Goal: Navigation & Orientation: Find specific page/section

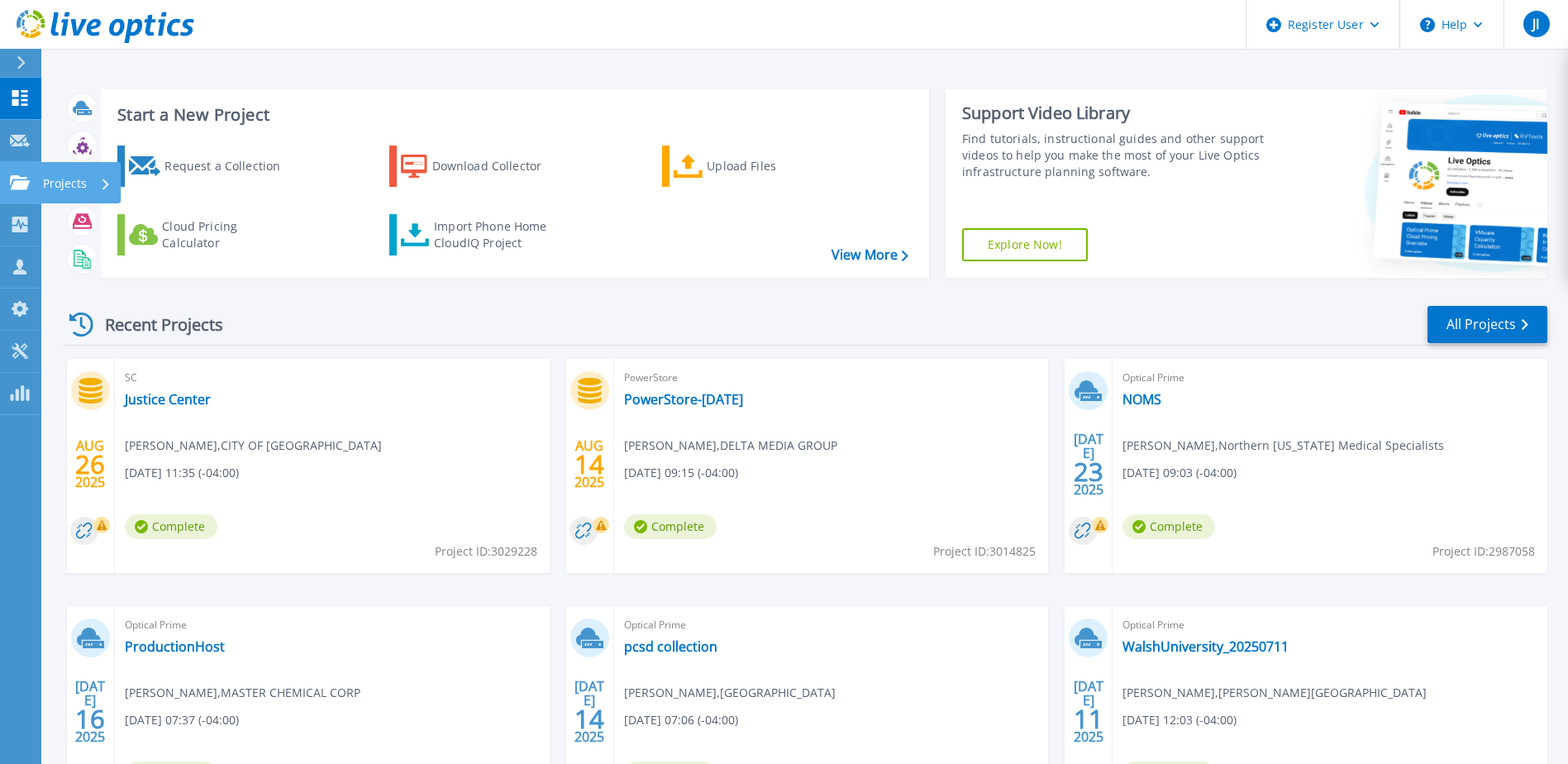
click at [96, 182] on div "Projects" at bounding box center [77, 184] width 68 height 43
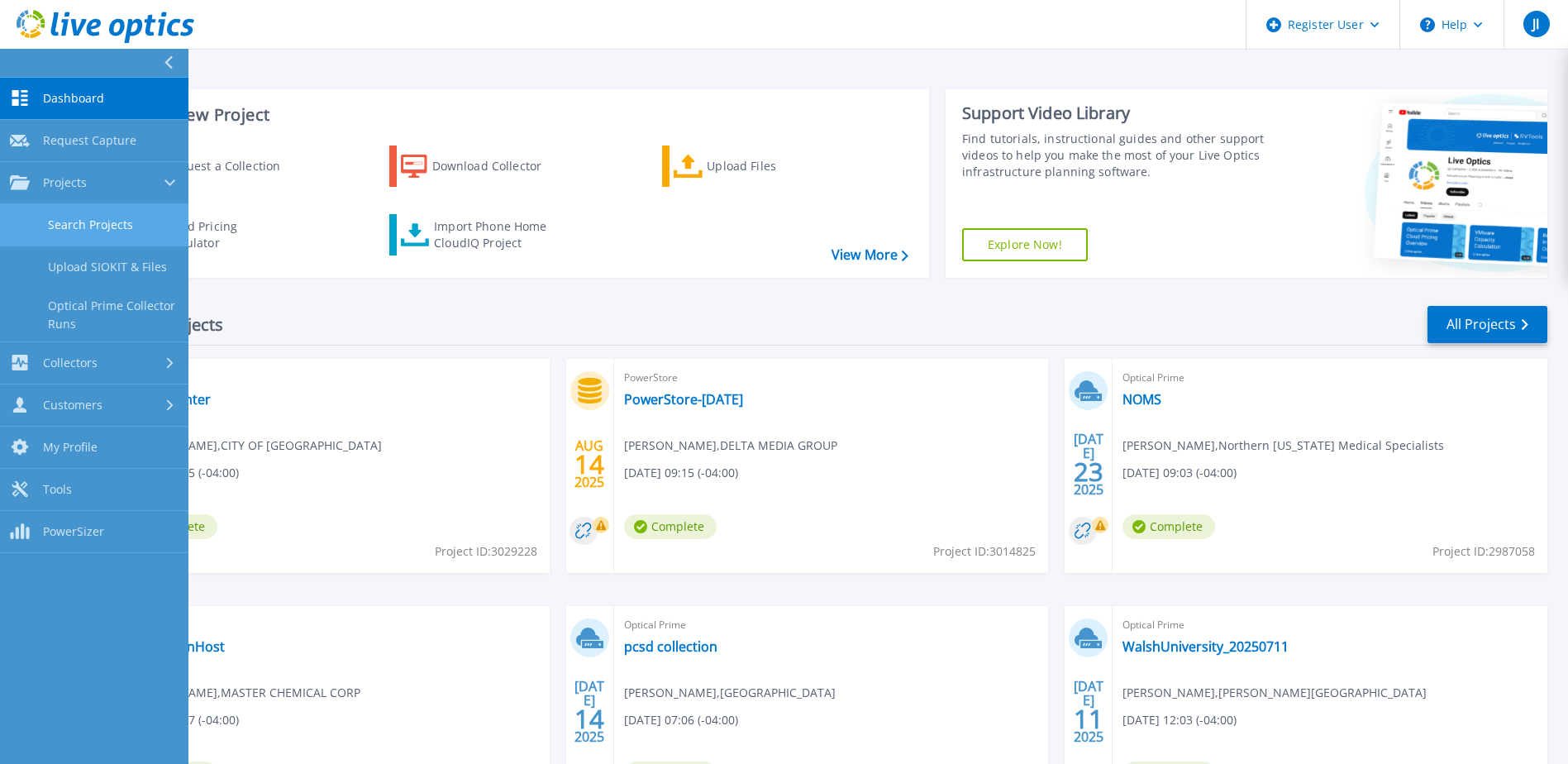
click at [132, 229] on link "Search Projects" at bounding box center [94, 225] width 189 height 42
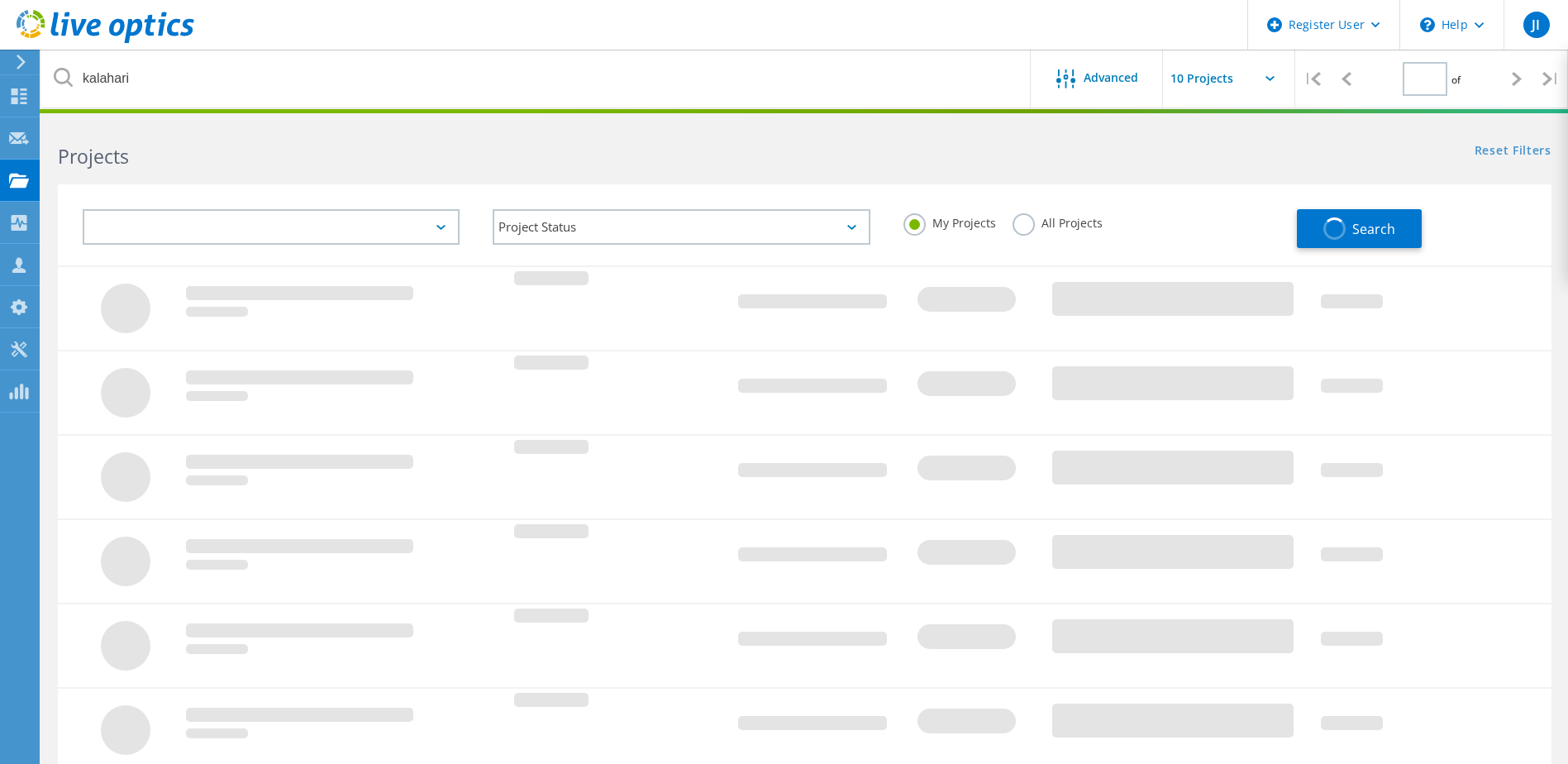
type input "1"
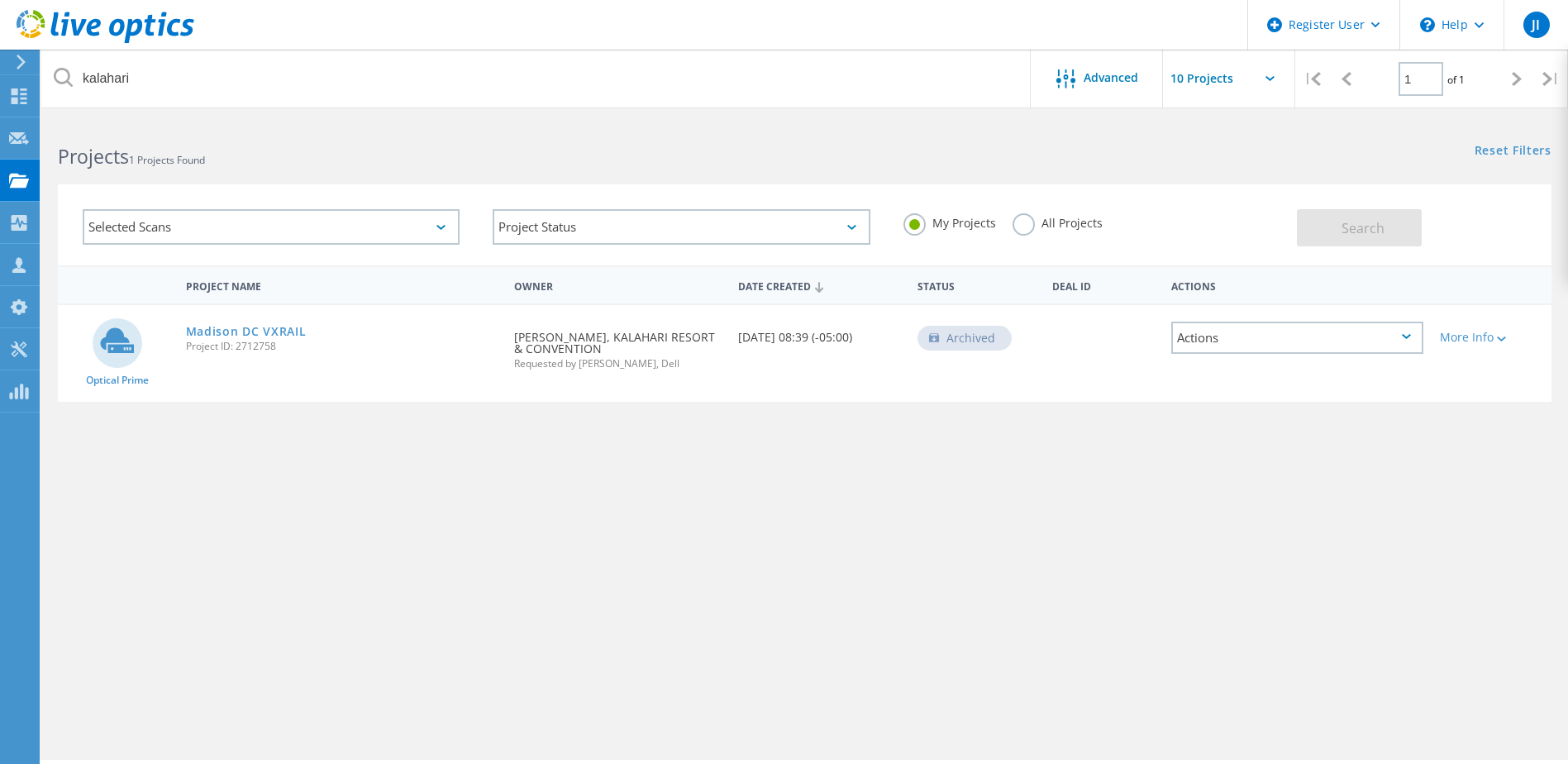
click at [1019, 225] on label "All Projects" at bounding box center [1056, 221] width 90 height 16
click at [0, 0] on input "All Projects" at bounding box center [0, 0] width 0 height 0
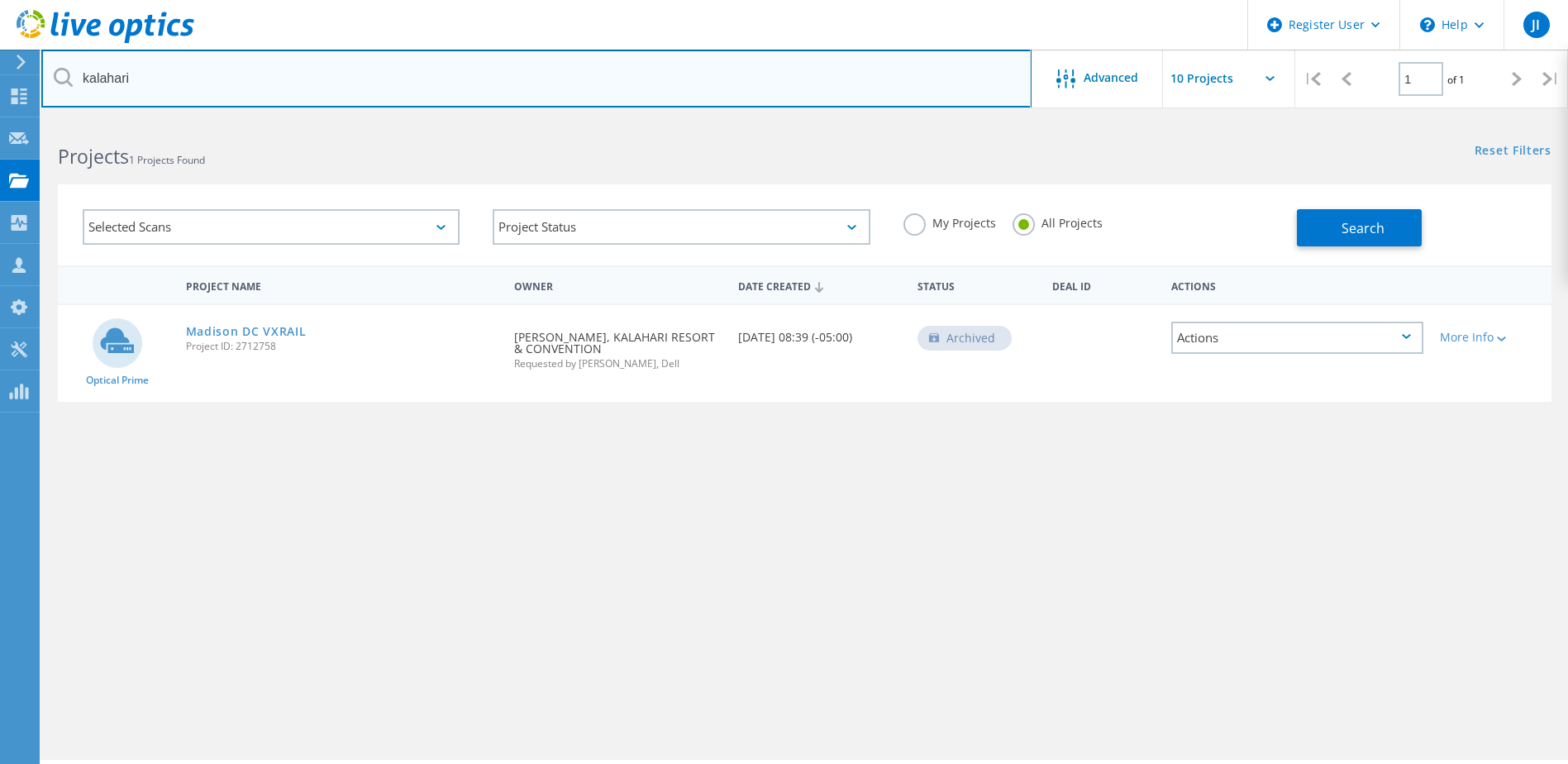
click at [229, 85] on input "kalahari" at bounding box center [536, 78] width 990 height 58
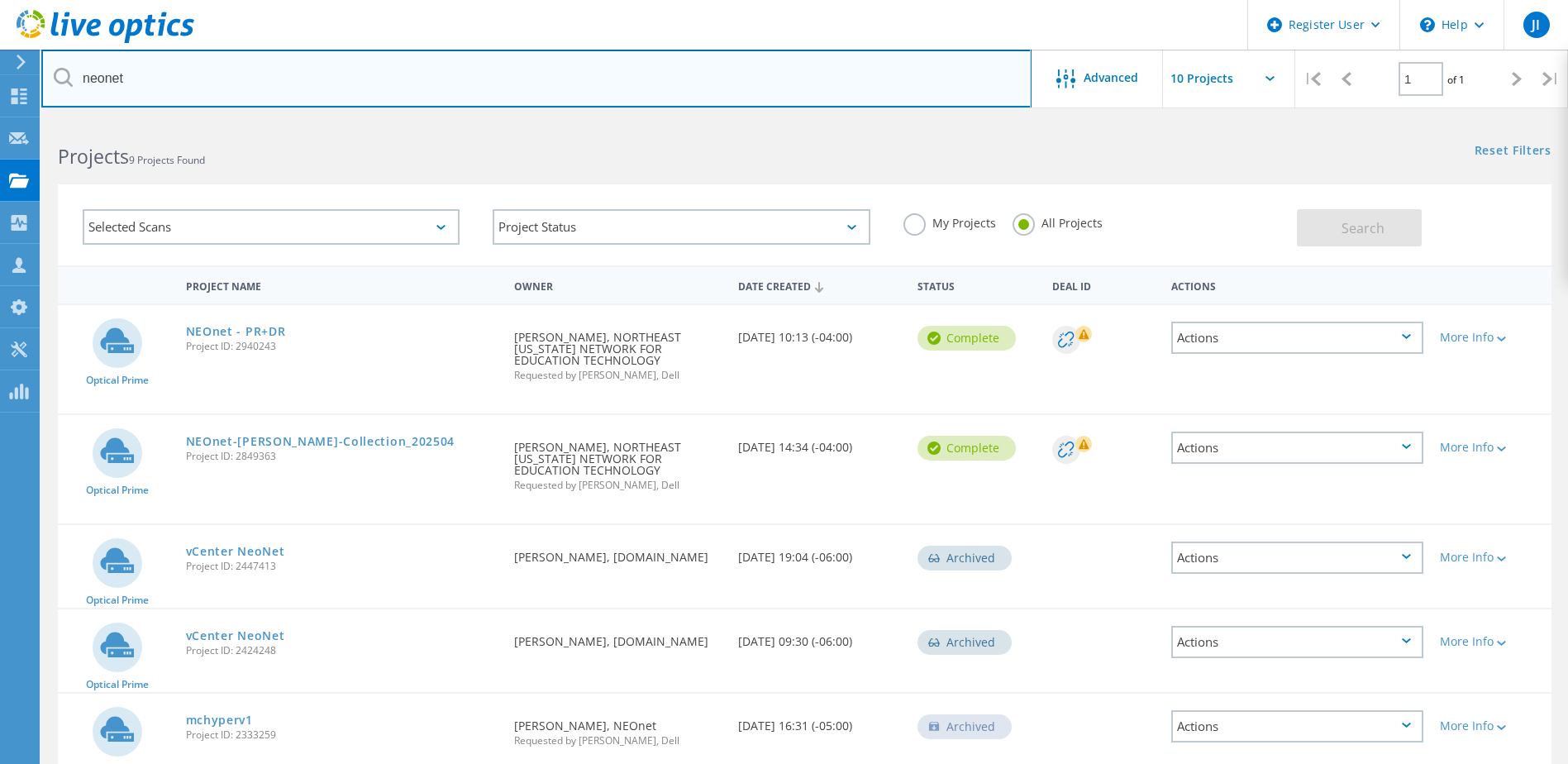
click at [329, 99] on input "neonet" at bounding box center [536, 78] width 990 height 58
paste input "tracy@neonet.org"
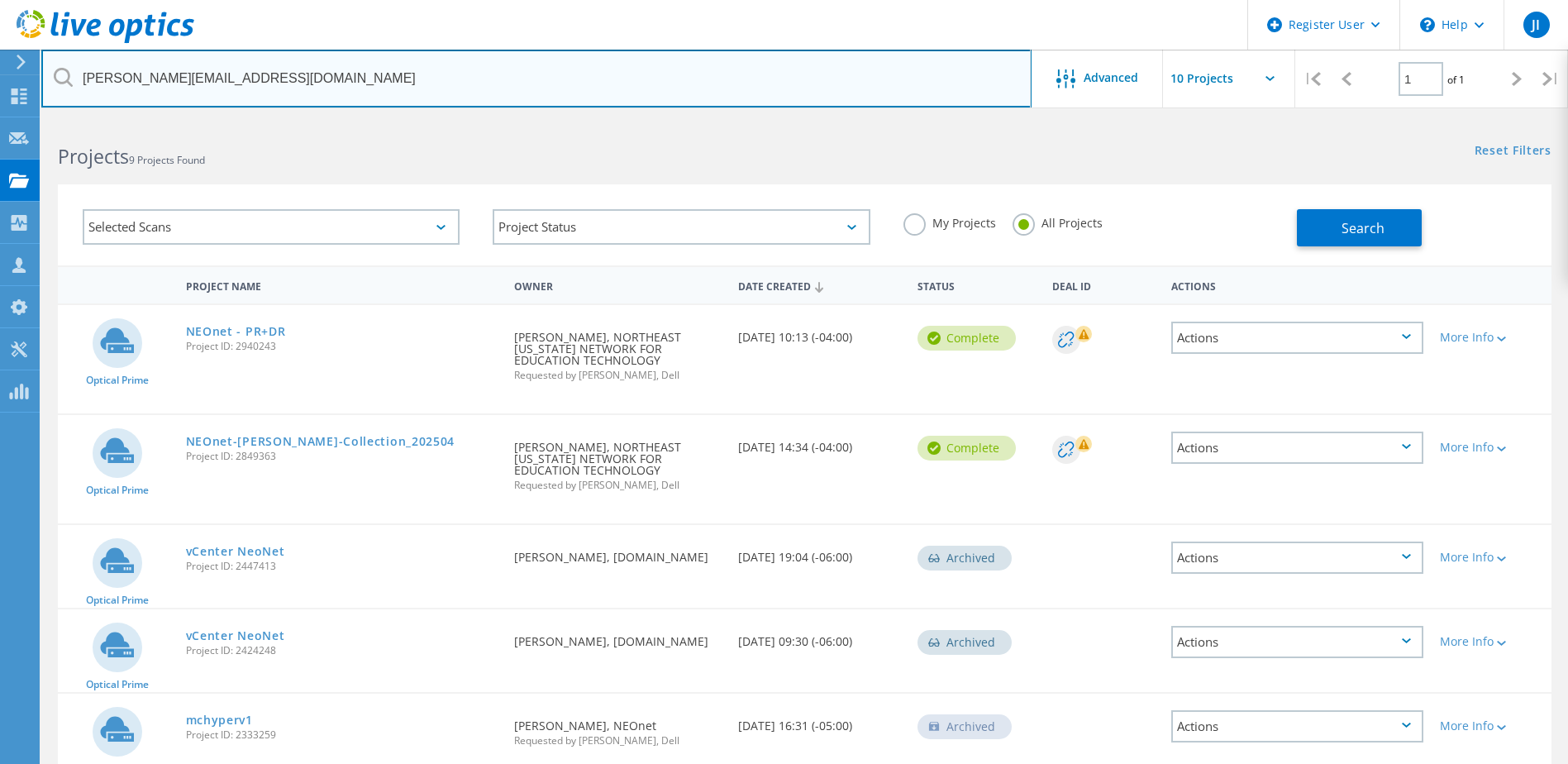
type input "tracy@neonet.org"
